Goal: Obtain resource: Download file/media

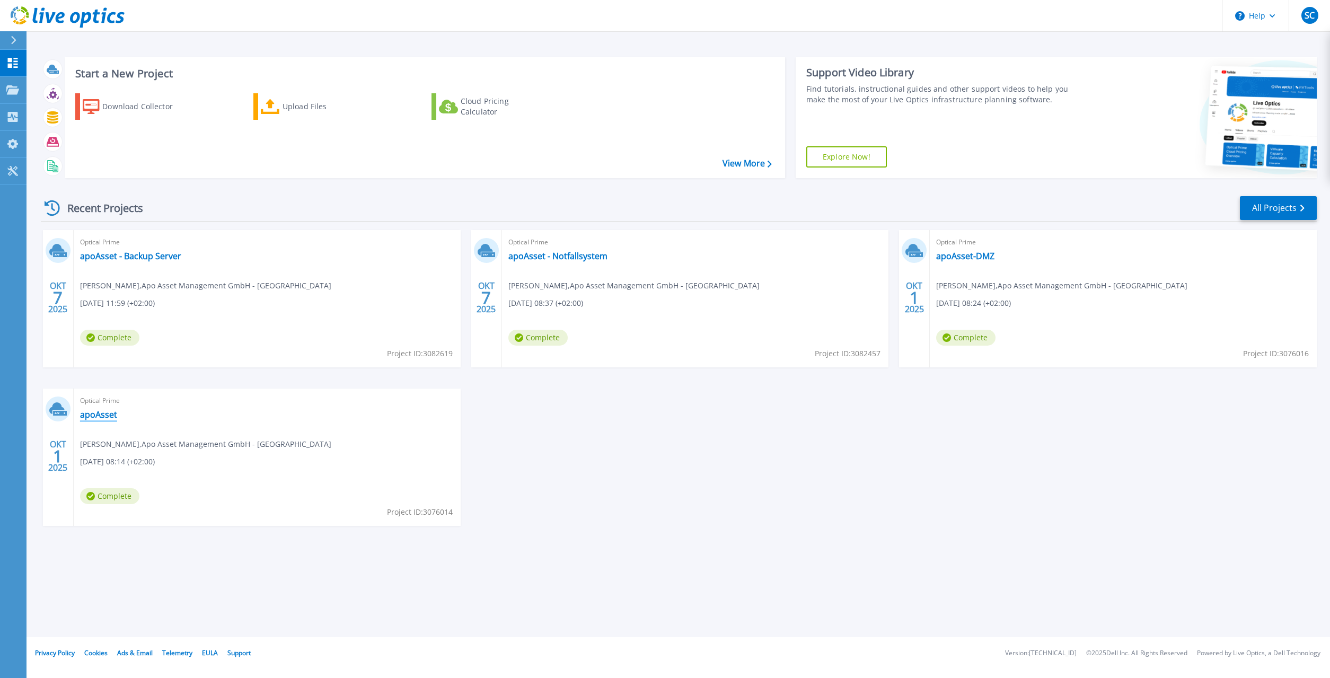
click at [98, 414] on link "apoAsset" at bounding box center [98, 414] width 37 height 11
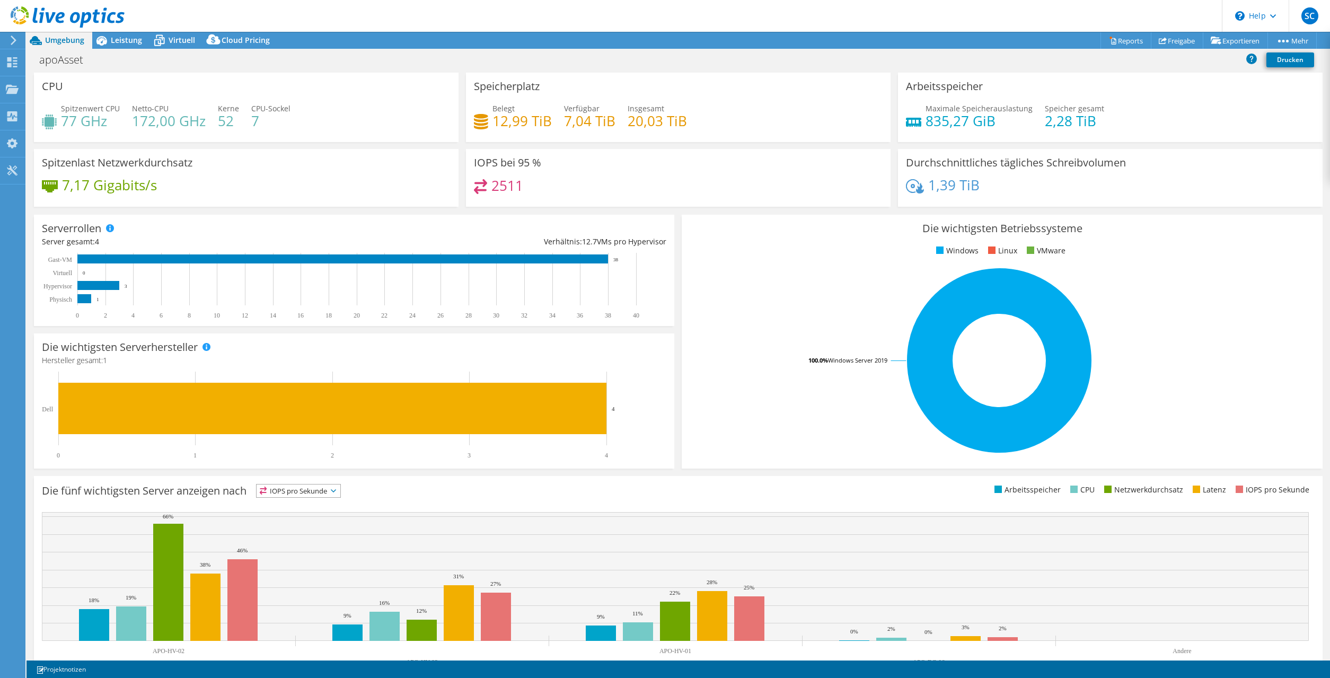
select select "EUFrankfurt"
select select "EUR"
click at [239, 39] on span "Cloud Pricing" at bounding box center [246, 40] width 48 height 10
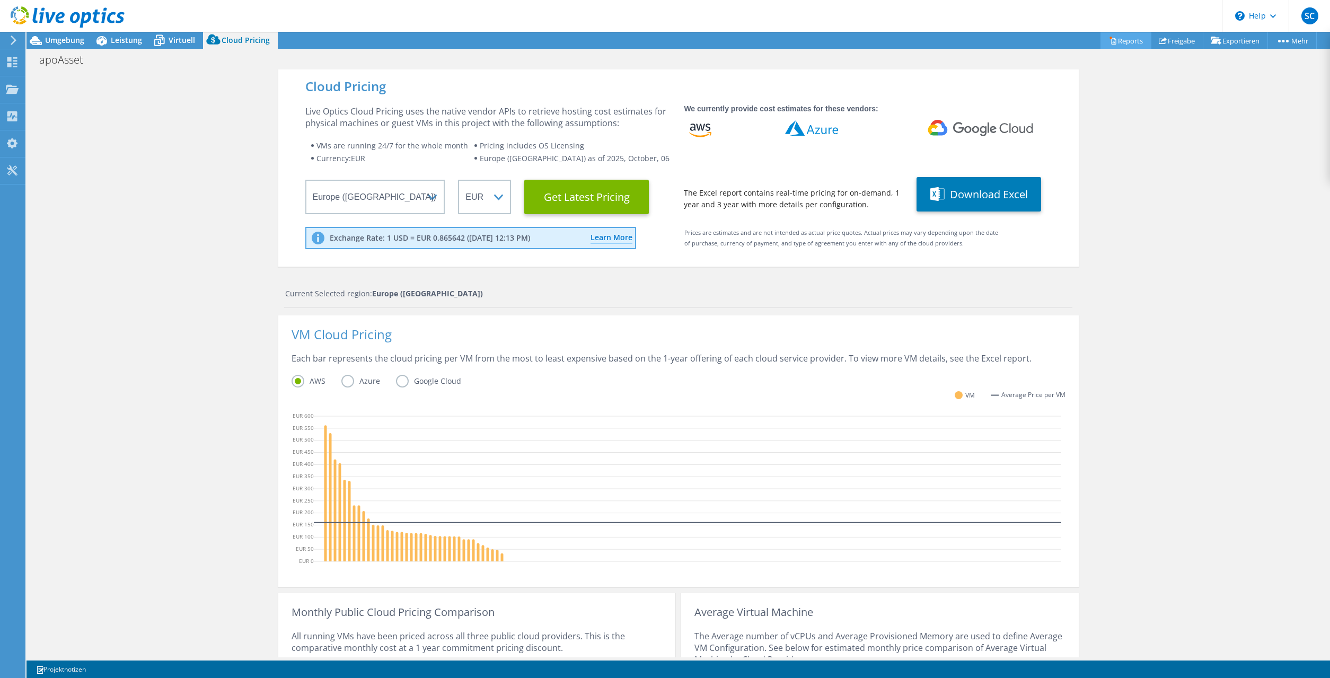
click at [1126, 43] on link "Reports" at bounding box center [1126, 40] width 51 height 16
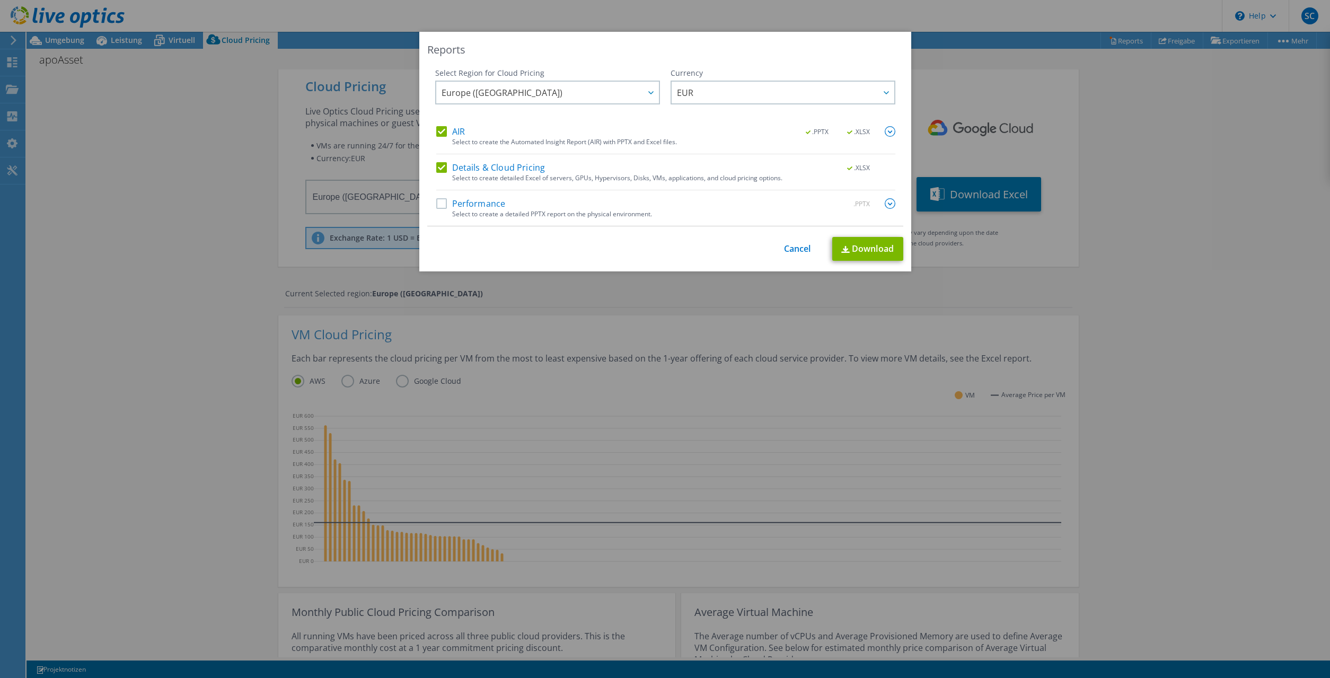
click at [892, 203] on img at bounding box center [890, 203] width 11 height 11
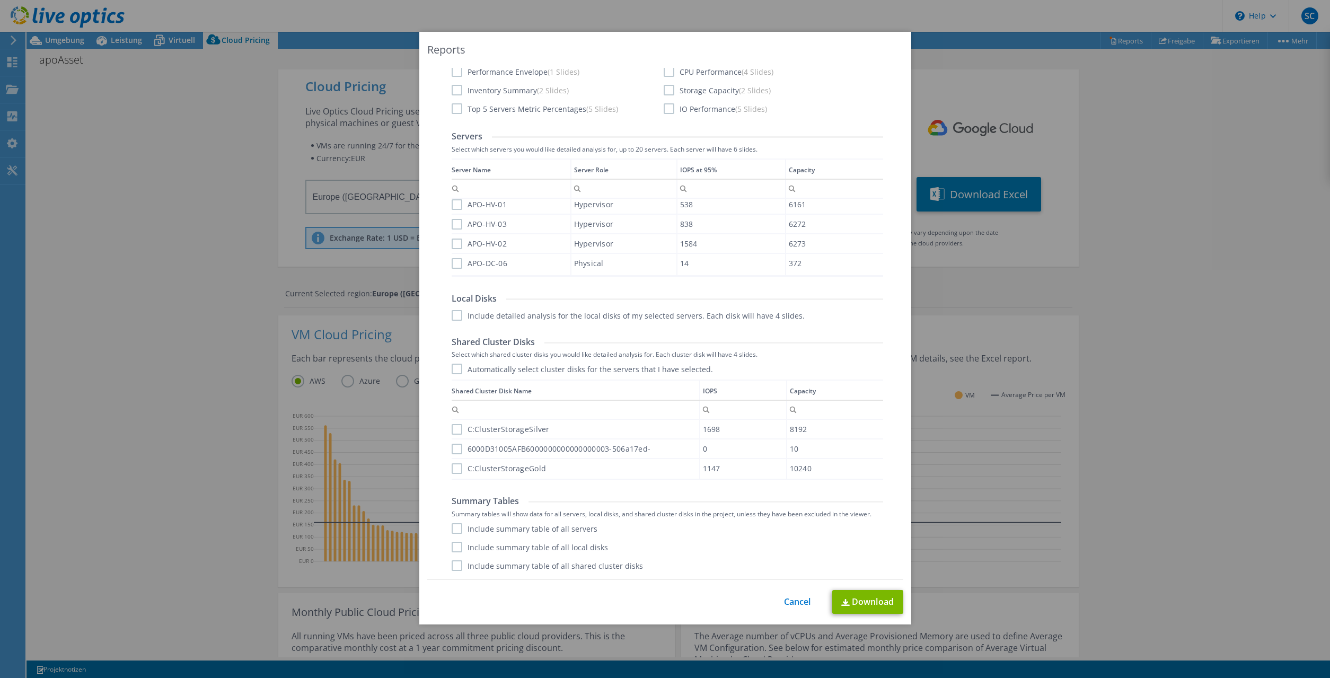
scroll to position [49, 0]
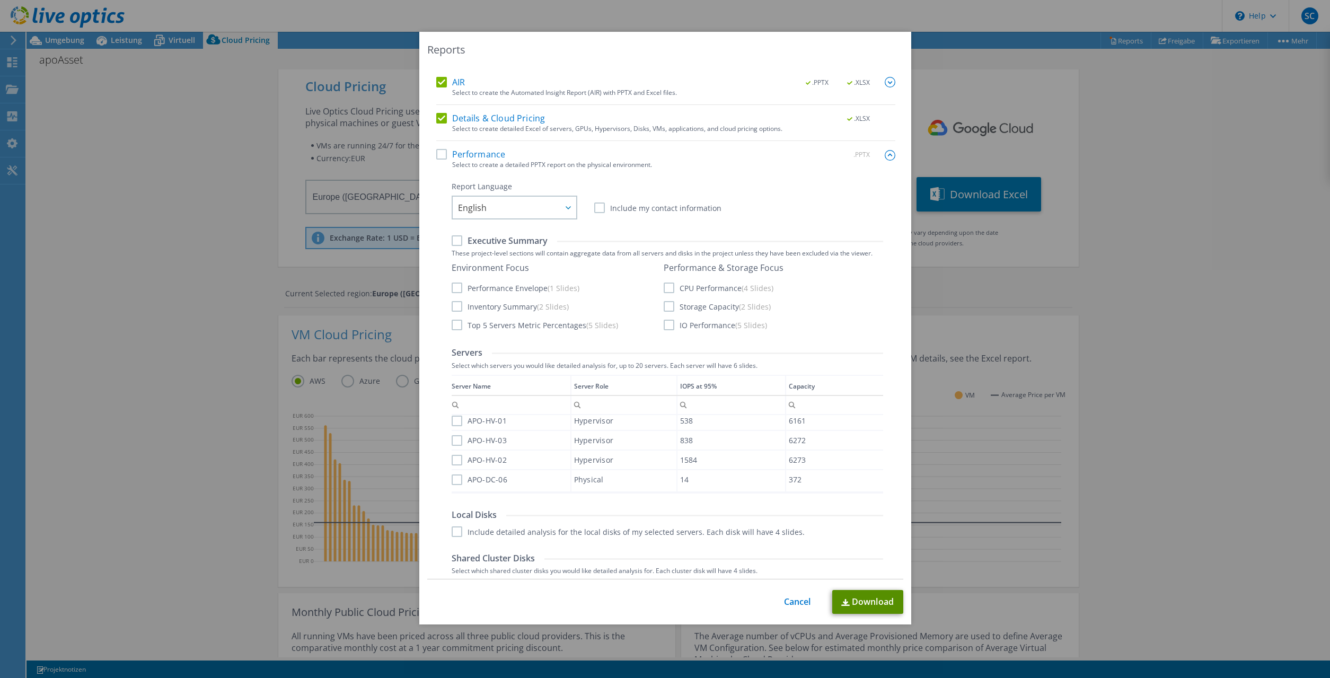
click at [862, 601] on link "Download" at bounding box center [867, 602] width 71 height 24
click at [798, 602] on link "Cancel" at bounding box center [797, 602] width 27 height 10
